Goal: Information Seeking & Learning: Learn about a topic

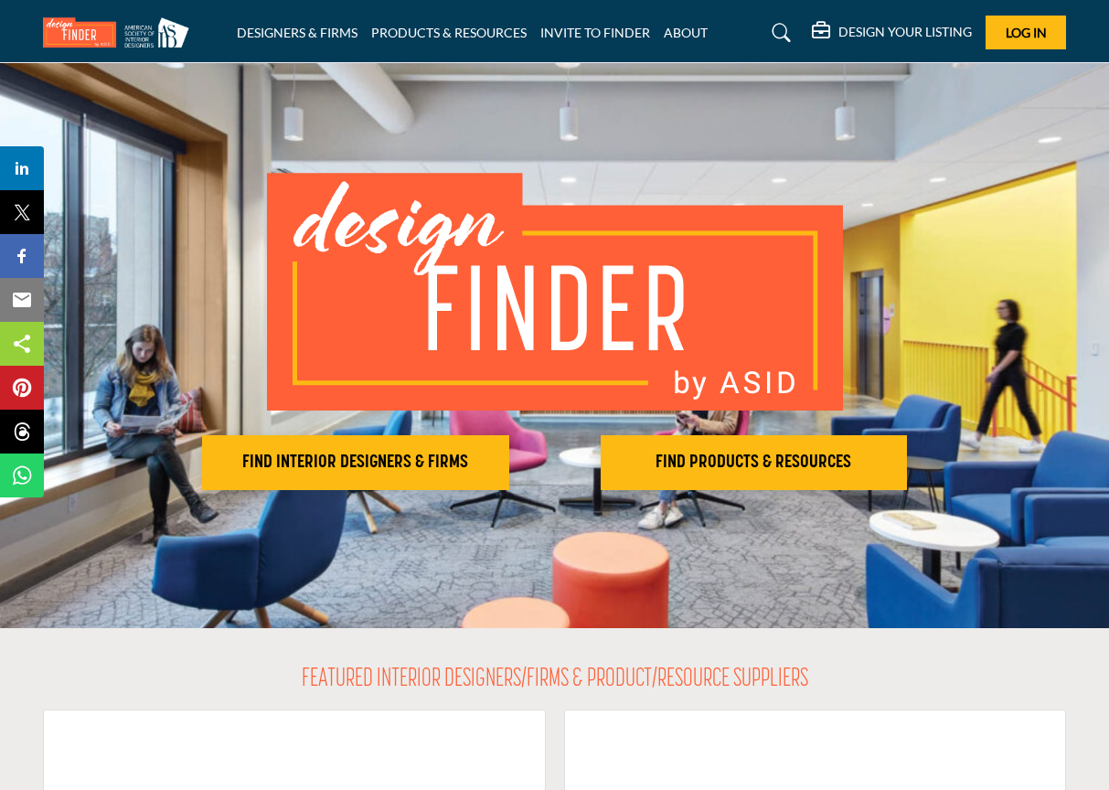
scroll to position [171, 0]
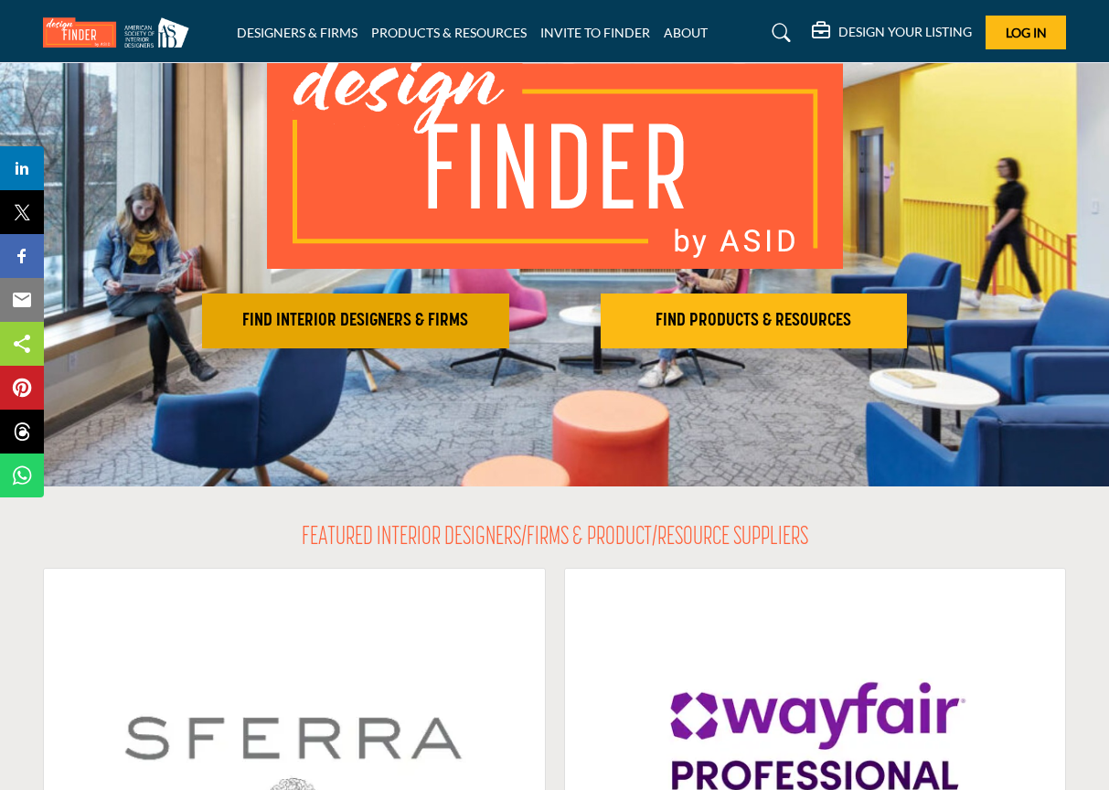
click at [402, 332] on button "FIND INTERIOR DESIGNERS & FIRMS" at bounding box center [355, 320] width 307 height 55
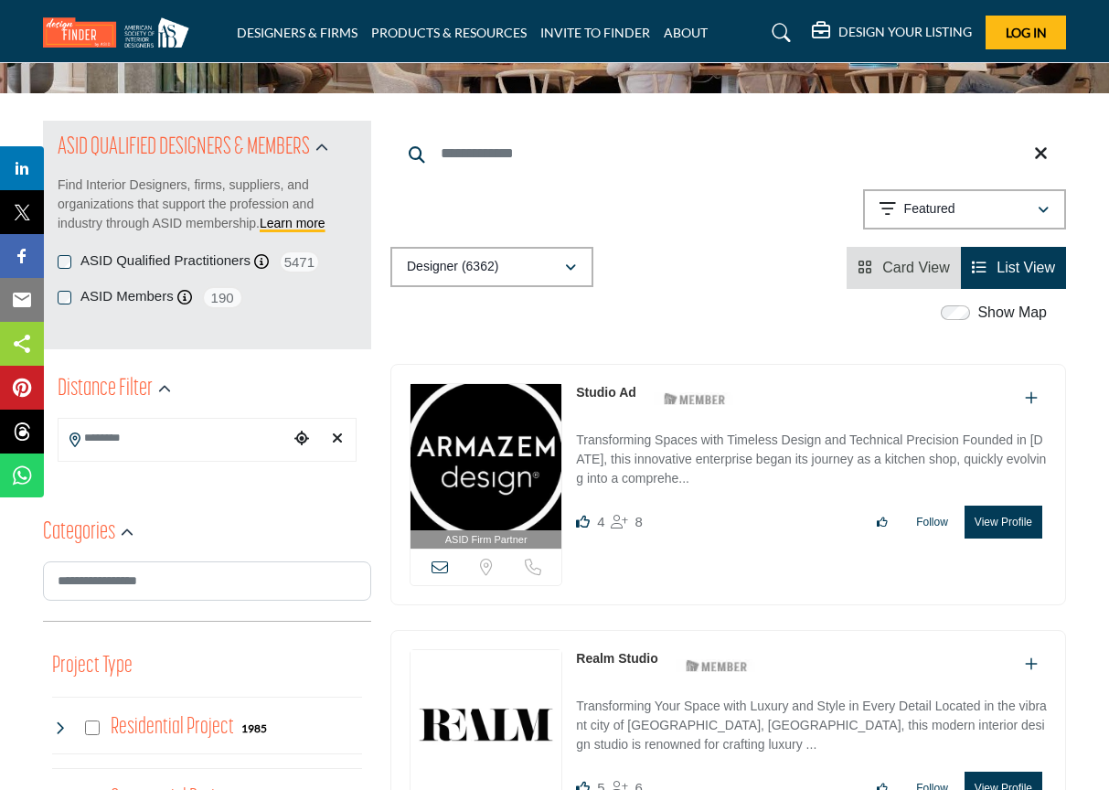
scroll to position [153, 0]
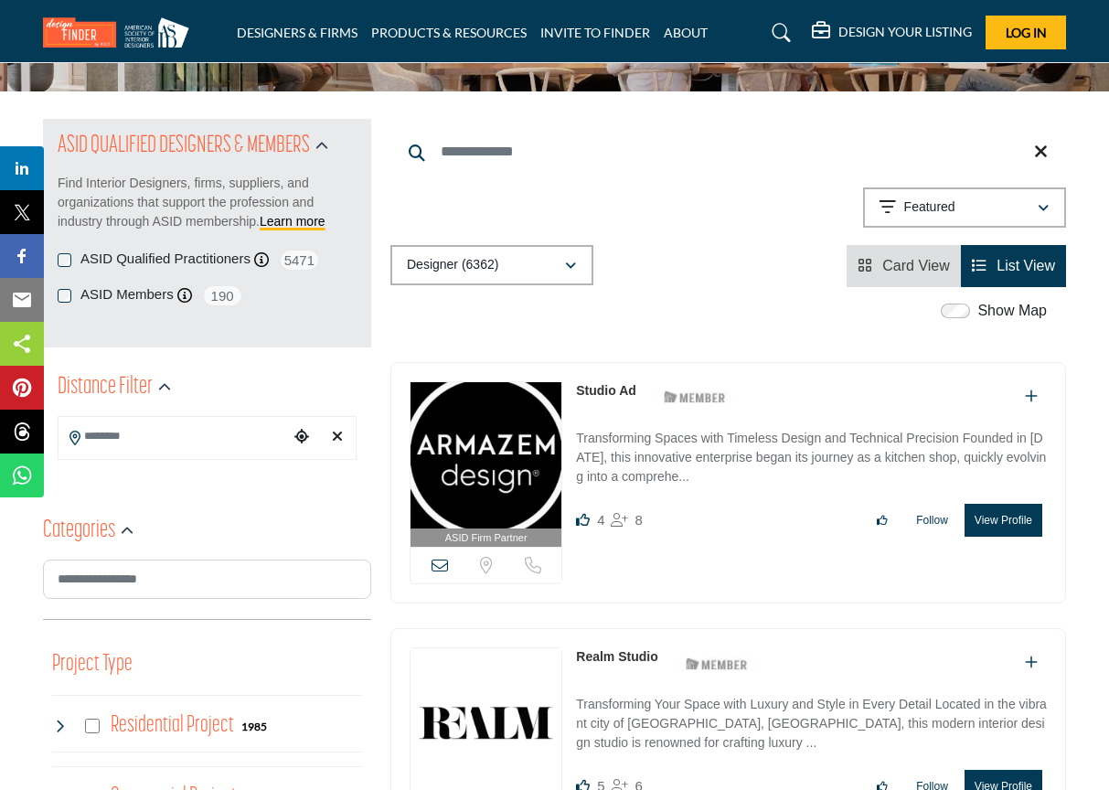
click at [495, 150] on input "Search Keyword" at bounding box center [728, 152] width 676 height 44
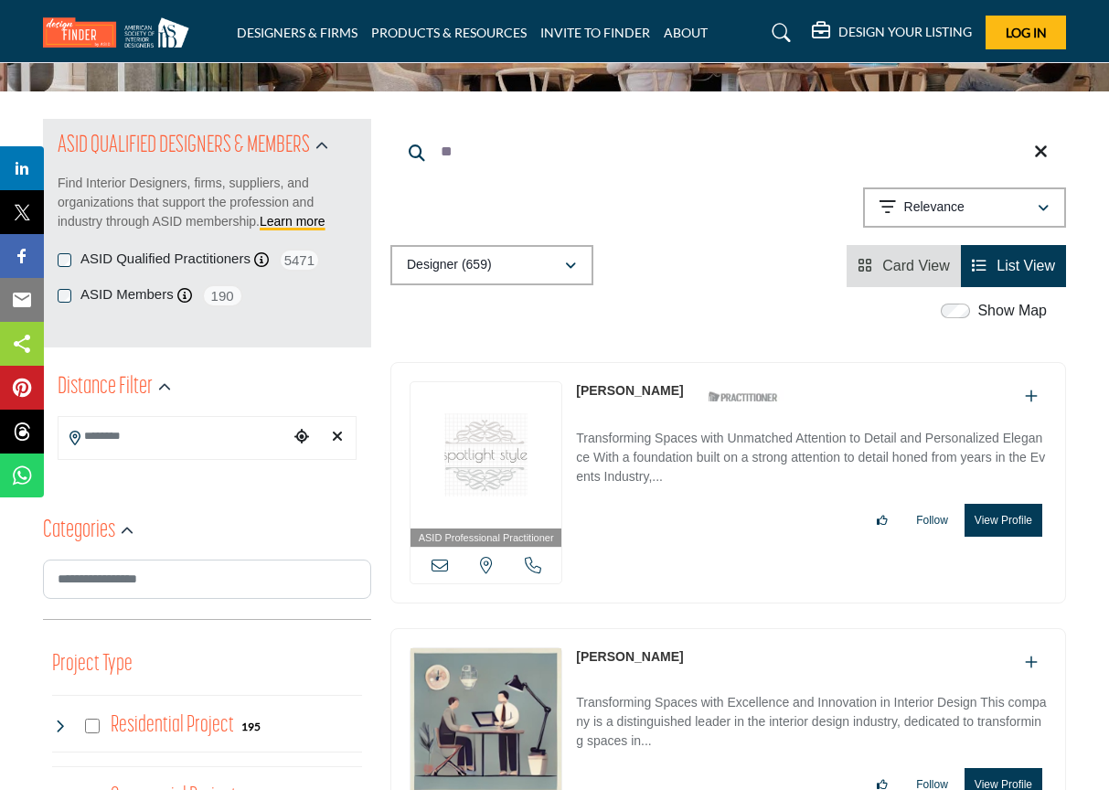
type input "*"
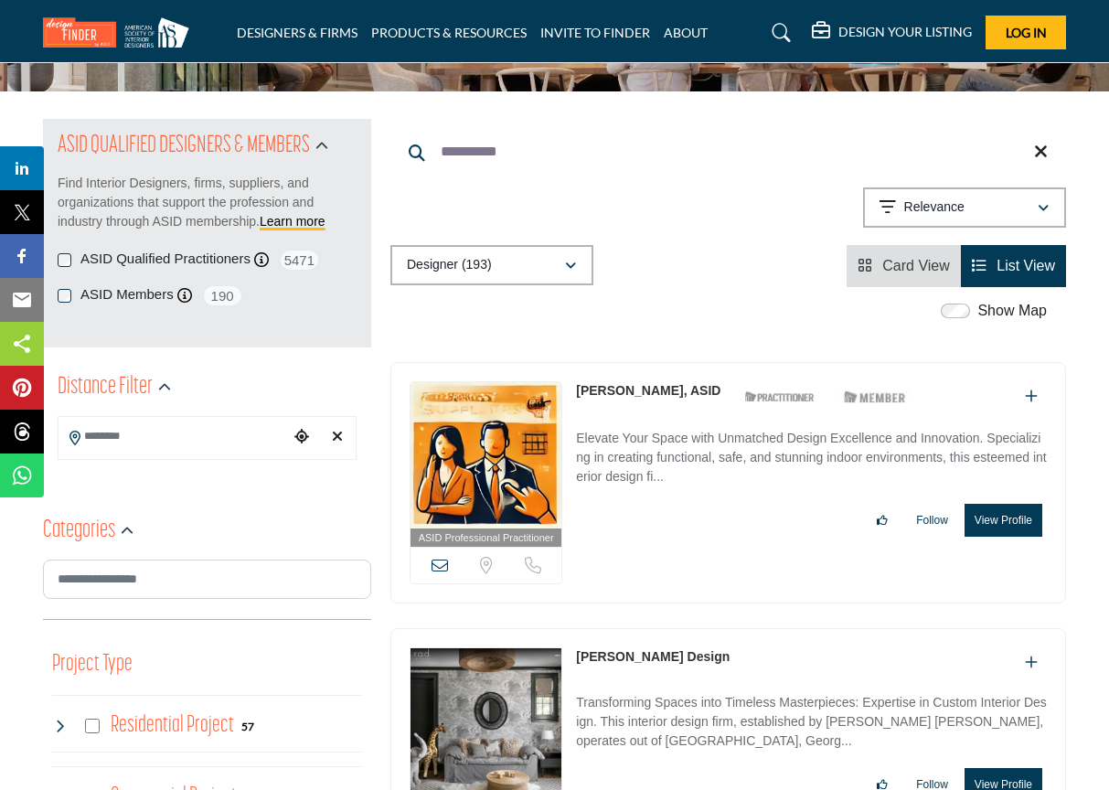
type input "**********"
click at [139, 440] on input "Search Location" at bounding box center [174, 437] width 230 height 36
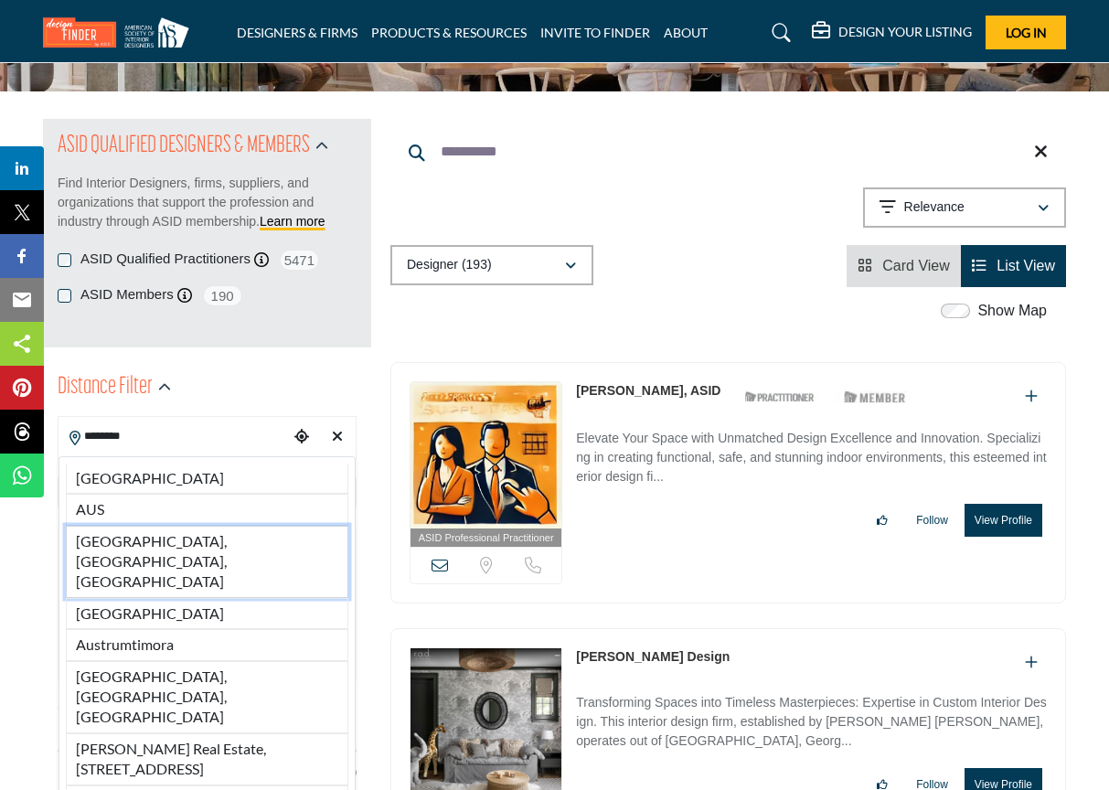
click at [113, 543] on li "Austin, TX, USA" at bounding box center [207, 562] width 282 height 72
type input "**********"
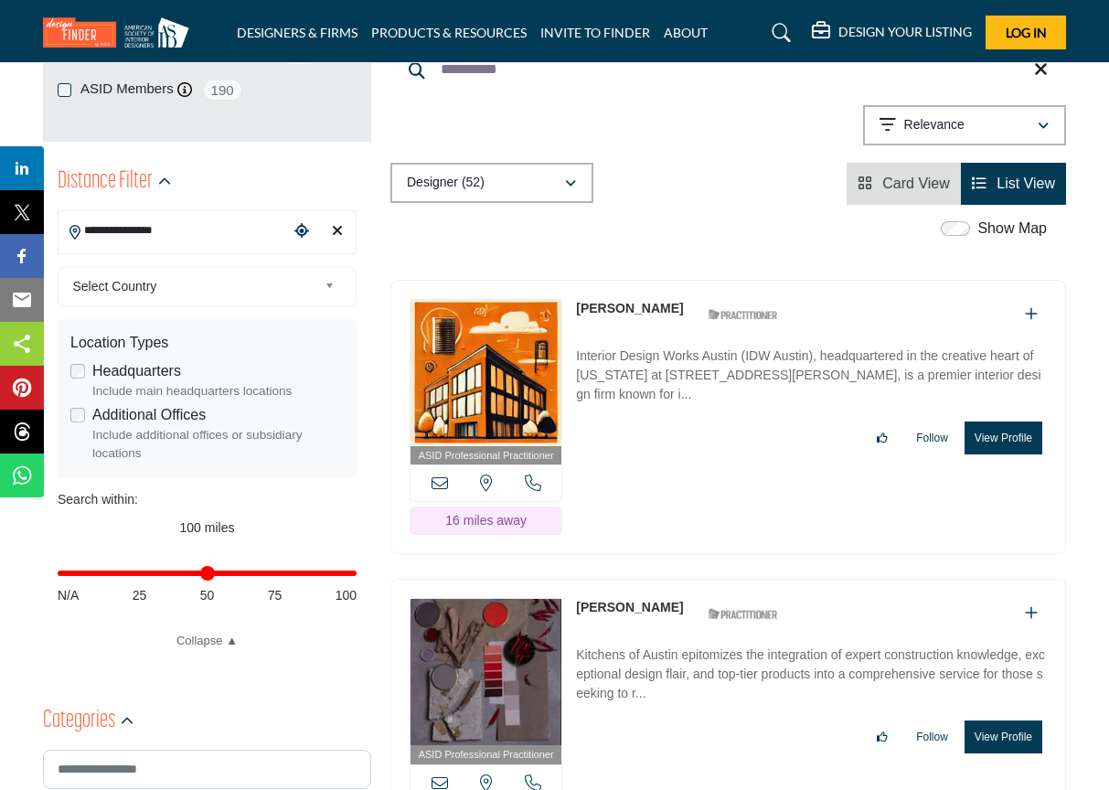
scroll to position [441, 0]
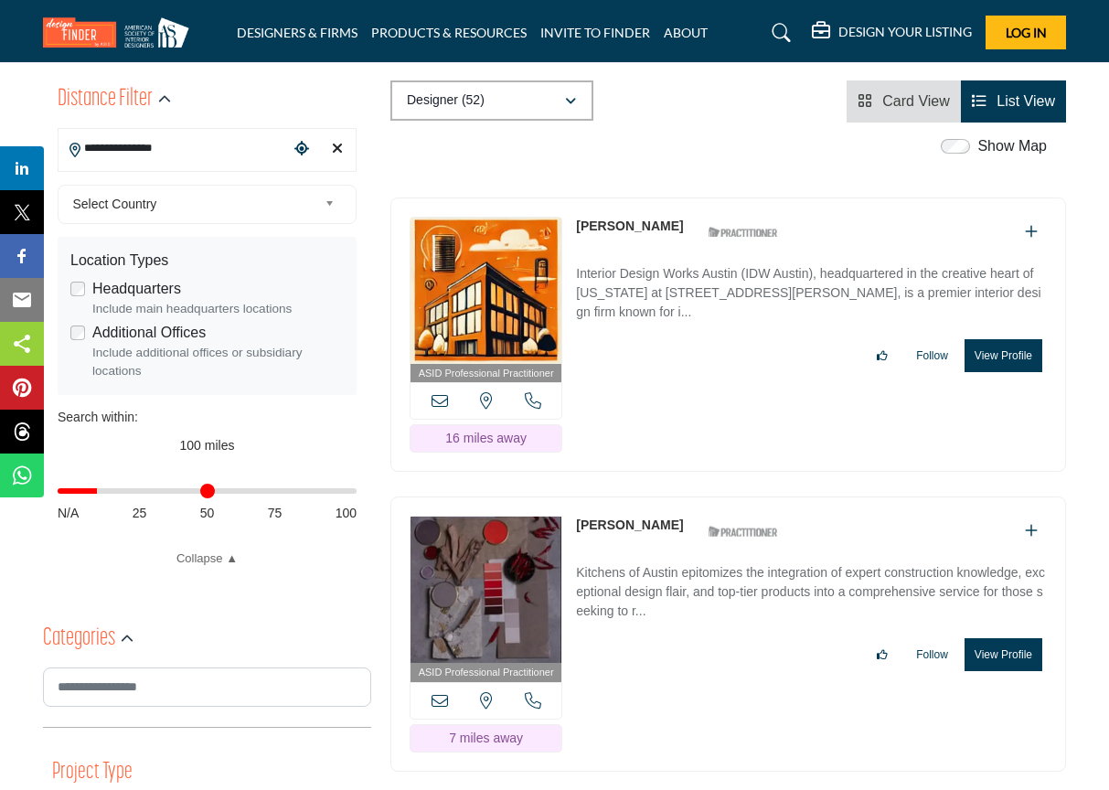
drag, startPoint x: 348, startPoint y: 491, endPoint x: 102, endPoint y: 502, distance: 246.2
click at [102, 502] on div "Distance in miles N/A 25 50 75 100" at bounding box center [207, 499] width 299 height 71
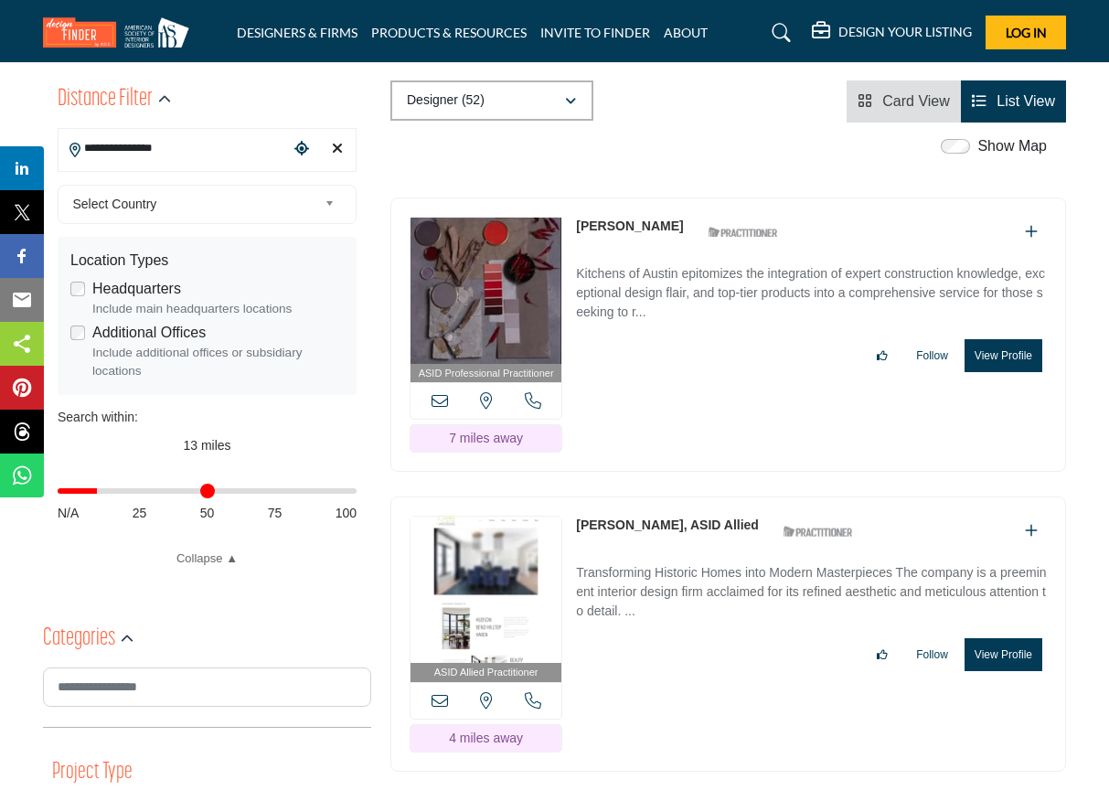
scroll to position [525, 0]
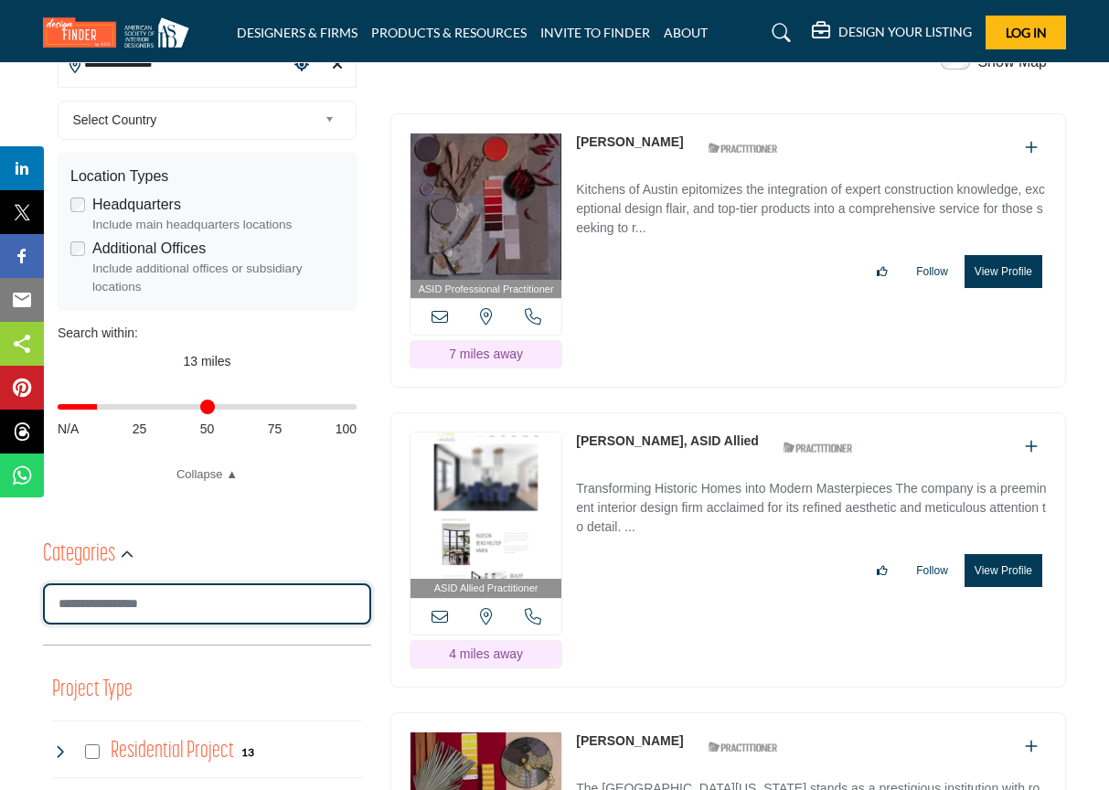
click at [147, 597] on input "Search Category" at bounding box center [207, 603] width 328 height 41
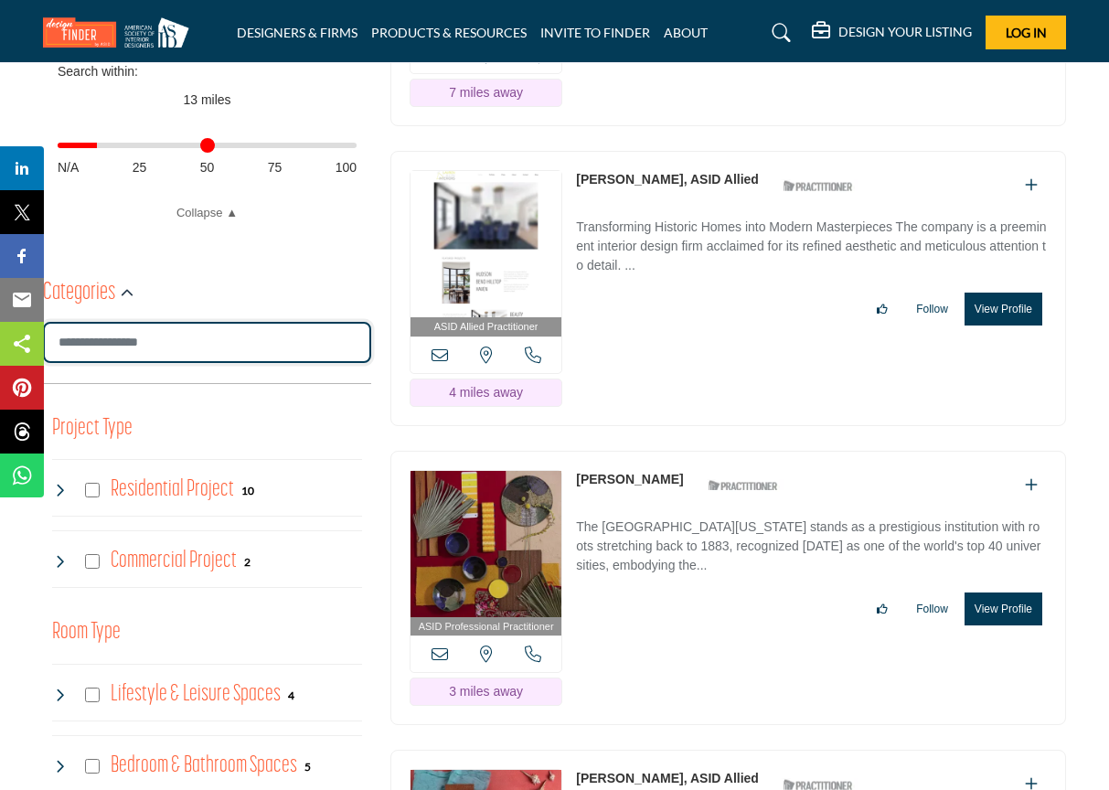
scroll to position [790, 0]
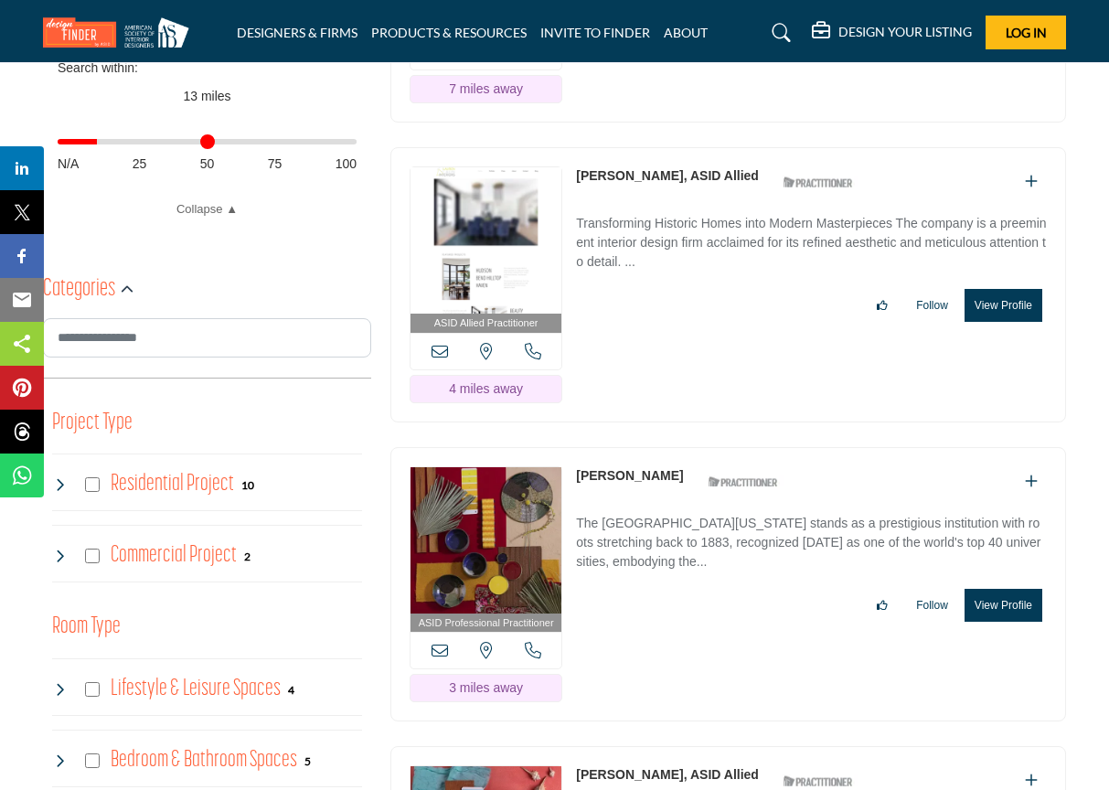
click at [154, 493] on h4 "Residential Project" at bounding box center [172, 484] width 123 height 32
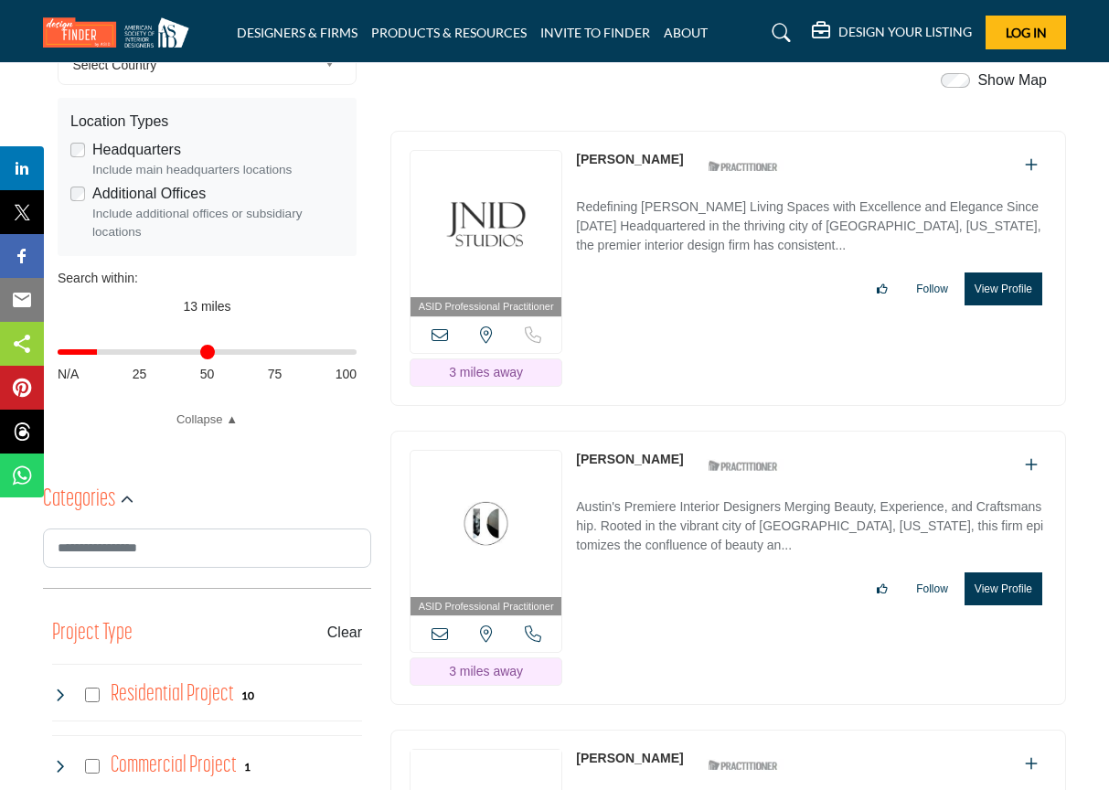
scroll to position [534, 0]
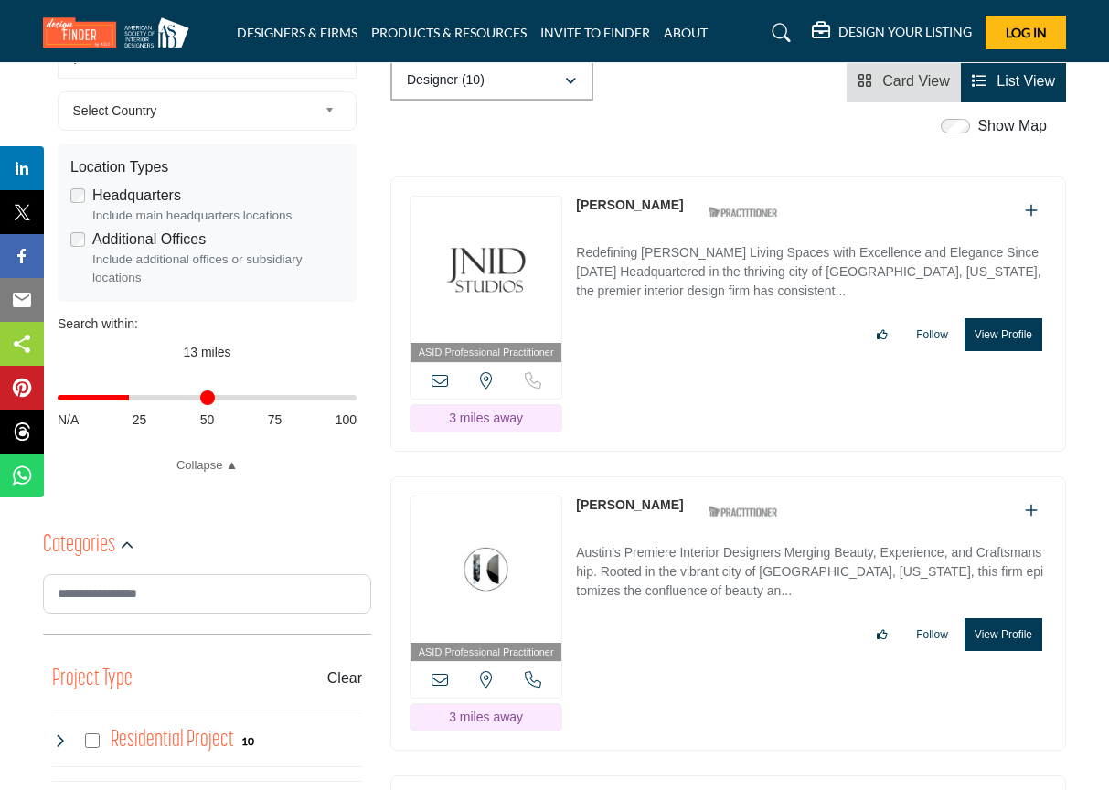
drag, startPoint x: 106, startPoint y: 396, endPoint x: 133, endPoint y: 396, distance: 26.5
type input "**"
click at [133, 396] on input "Distance in miles" at bounding box center [207, 398] width 299 height 4
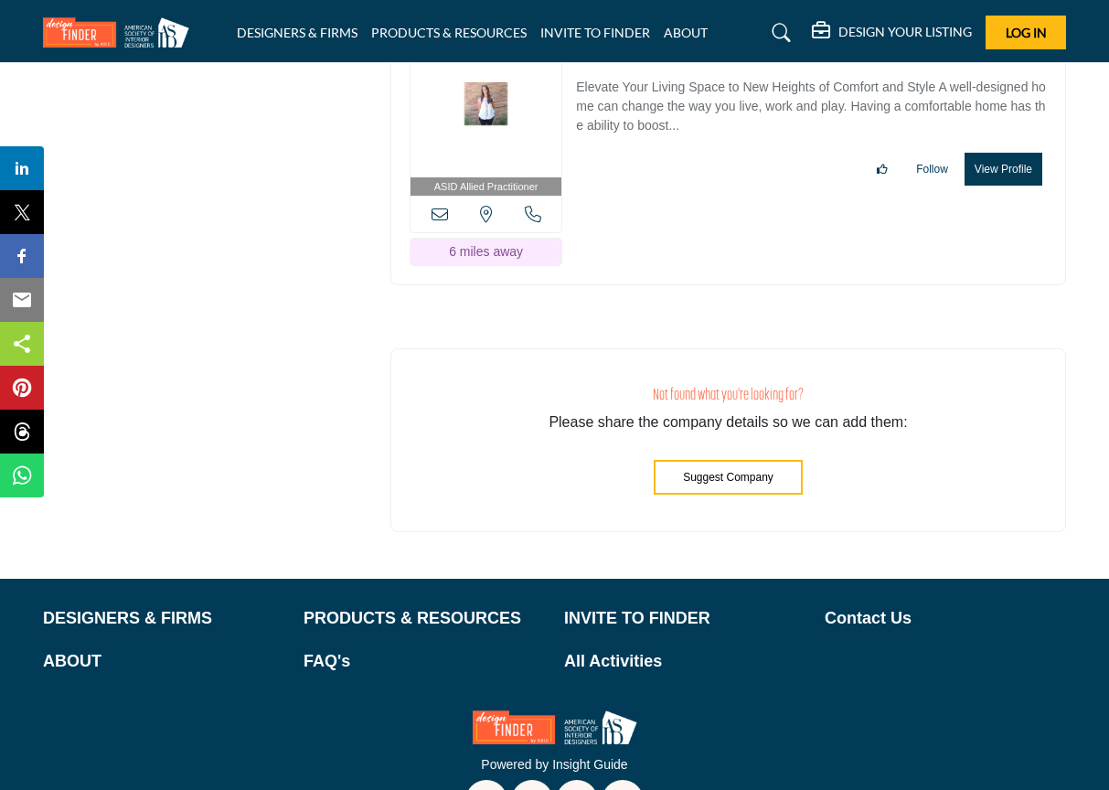
scroll to position [3393, 0]
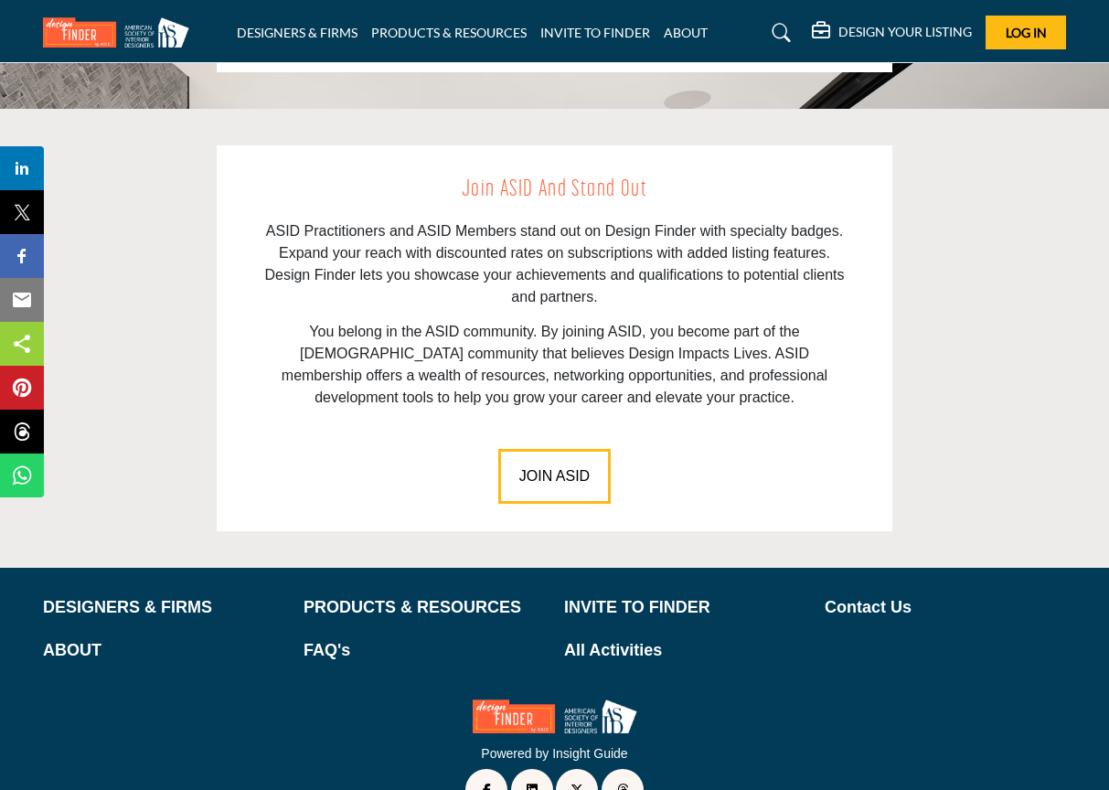
scroll to position [2480, 0]
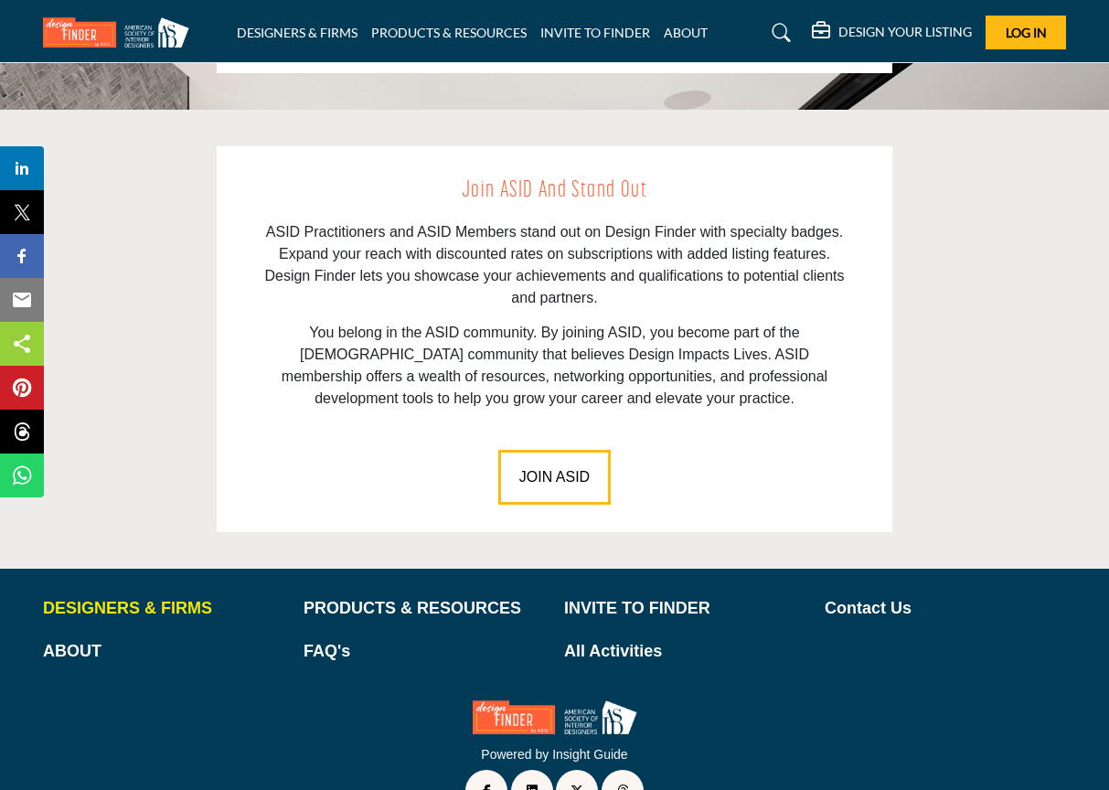
click at [154, 596] on p "DESIGNERS & FIRMS" at bounding box center [163, 608] width 241 height 25
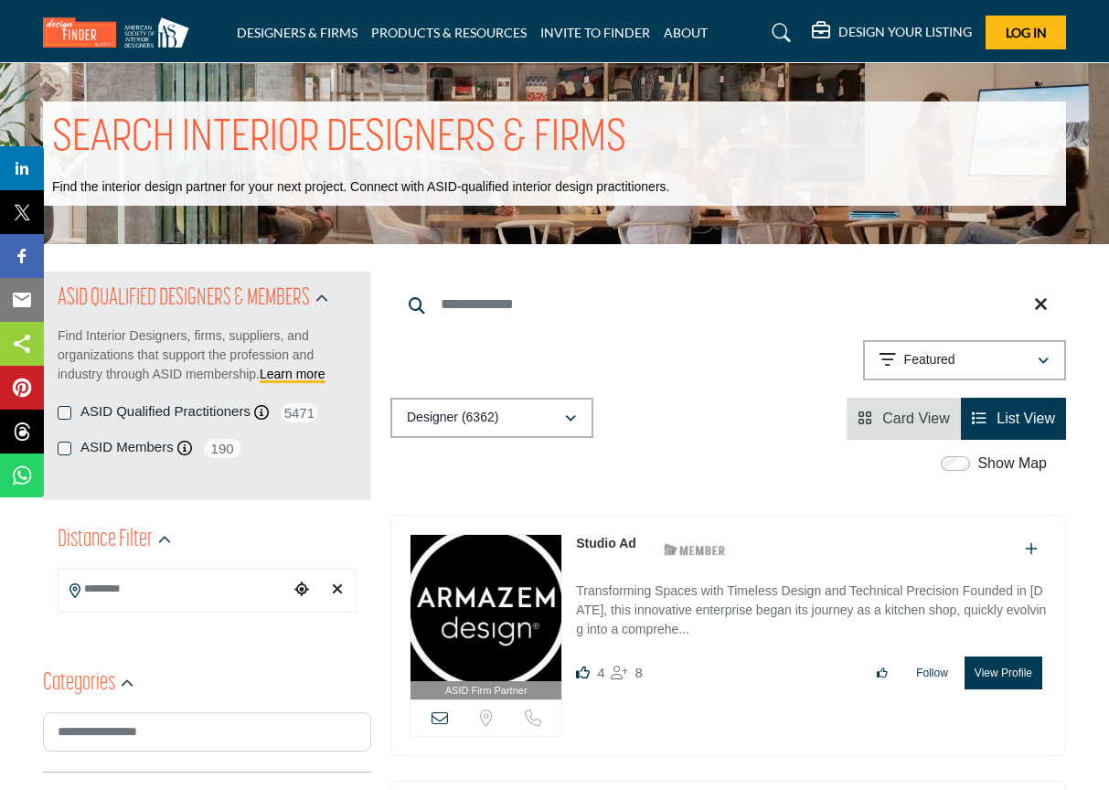
click at [490, 311] on input "Search Keyword" at bounding box center [728, 304] width 676 height 44
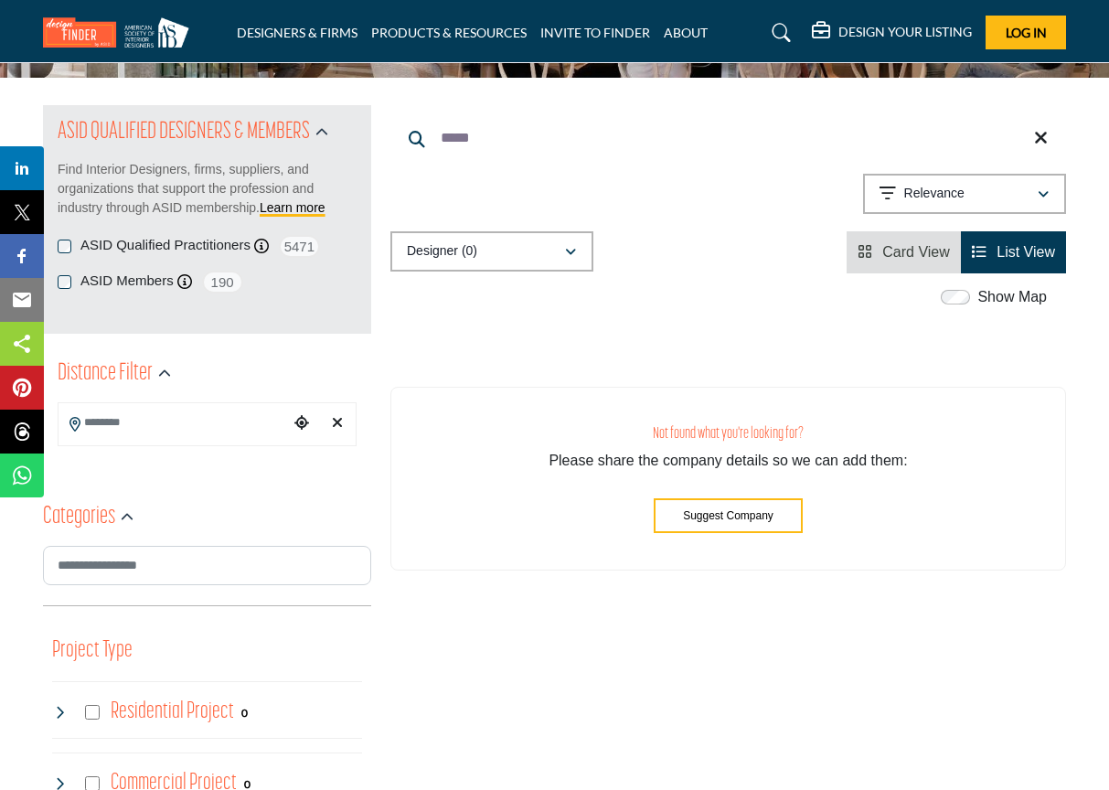
scroll to position [14, 0]
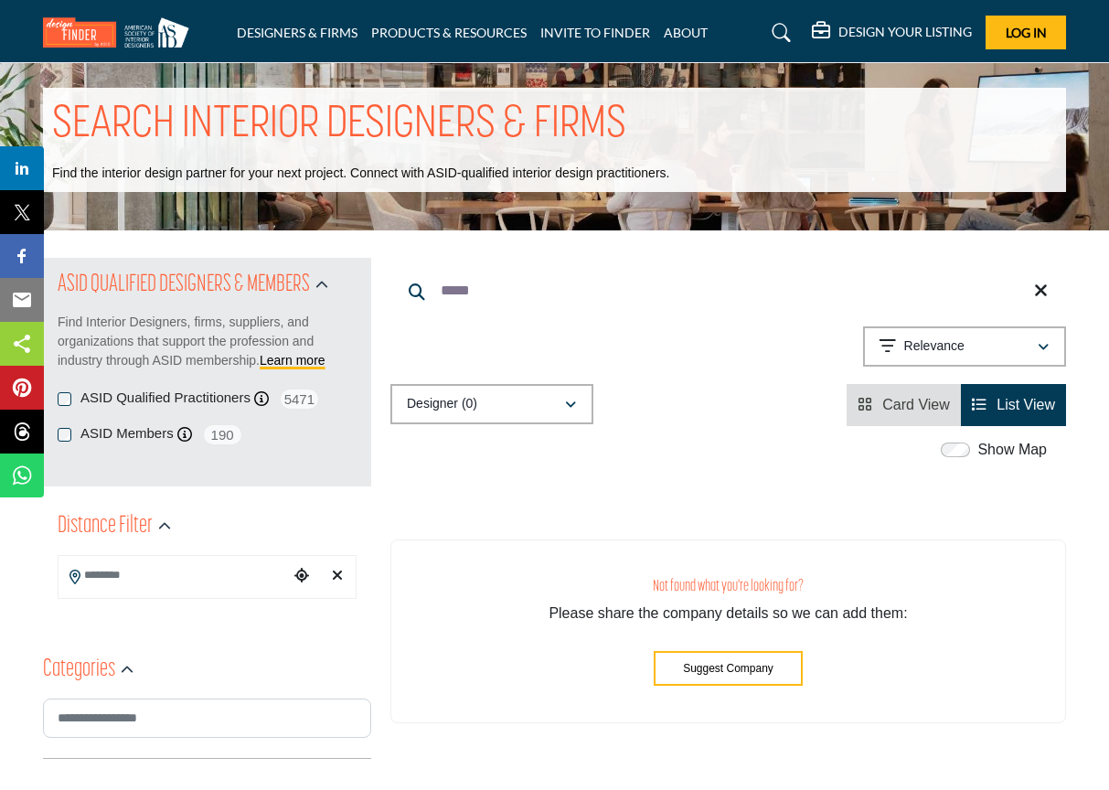
click at [457, 292] on input "*****" at bounding box center [728, 291] width 676 height 44
type input "*****"
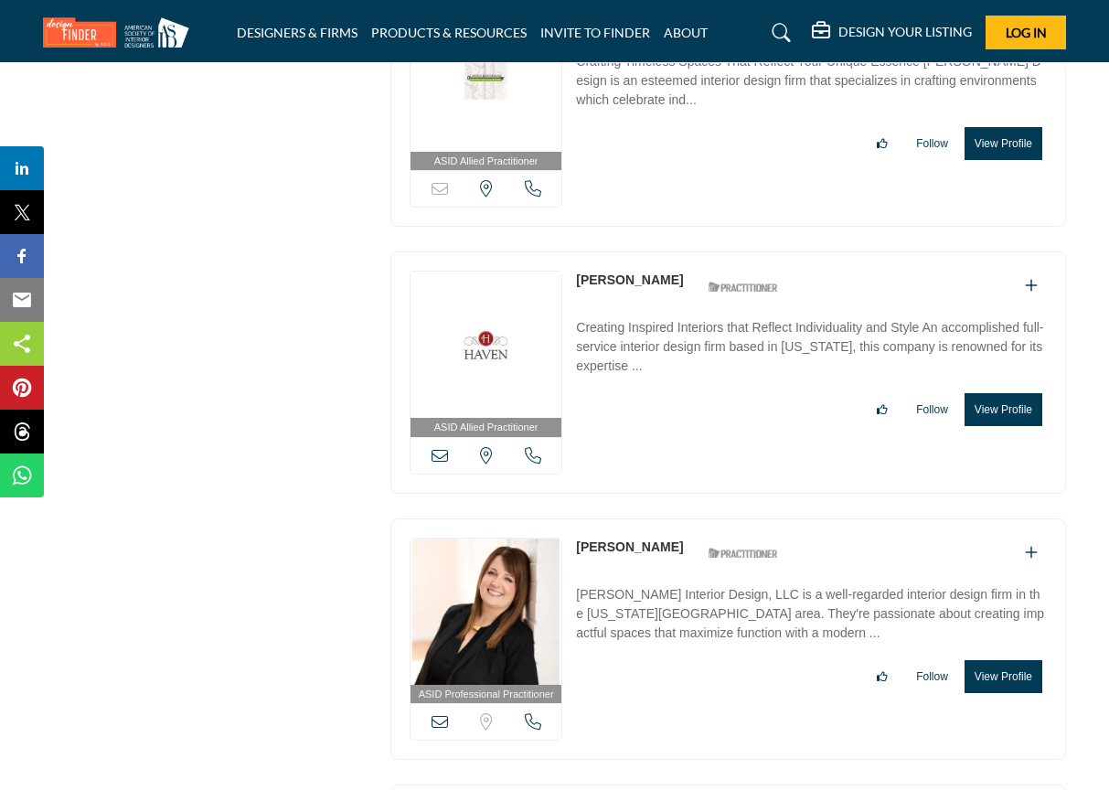
scroll to position [2625, 0]
